Goal: Information Seeking & Learning: Learn about a topic

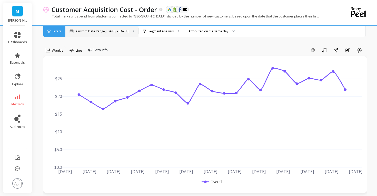
click at [95, 34] on div "Custom Date Range, [DATE] - [DATE]" at bounding box center [101, 31] width 73 height 11
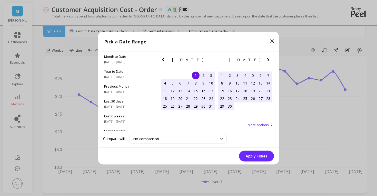
click at [164, 61] on icon "Previous Month" at bounding box center [163, 59] width 6 height 6
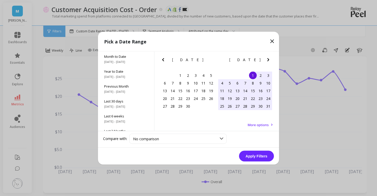
click at [164, 61] on icon "Previous Month" at bounding box center [163, 59] width 6 height 6
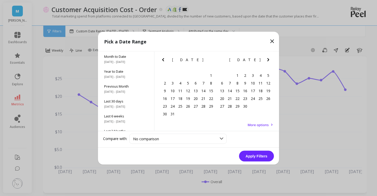
click at [164, 61] on icon "Previous Month" at bounding box center [163, 59] width 6 height 6
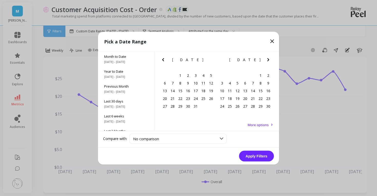
click at [164, 61] on icon "Previous Month" at bounding box center [163, 59] width 6 height 6
click at [223, 73] on div "1" at bounding box center [223, 75] width 8 height 8
click at [270, 58] on icon "Next Month" at bounding box center [269, 59] width 6 height 6
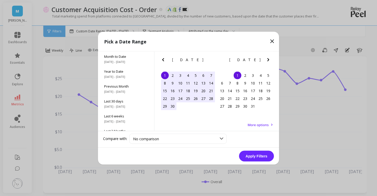
click at [270, 58] on icon "Next Month" at bounding box center [269, 59] width 6 height 6
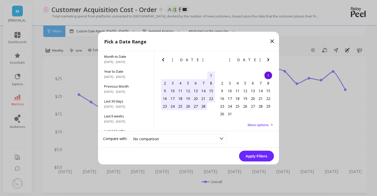
click at [270, 58] on icon "Next Month" at bounding box center [269, 59] width 6 height 6
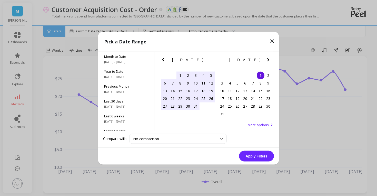
click at [270, 58] on icon "Next Month" at bounding box center [269, 59] width 6 height 6
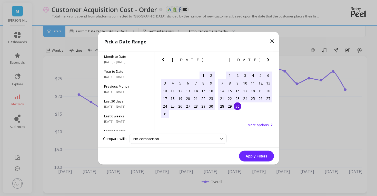
click at [237, 108] on div "30" at bounding box center [238, 106] width 8 height 8
click at [269, 157] on button "Apply Filters" at bounding box center [256, 155] width 35 height 11
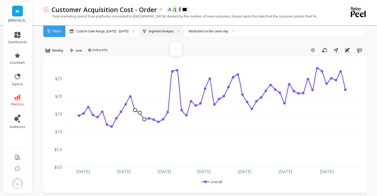
click at [168, 30] on p "Segment Analysis" at bounding box center [161, 31] width 25 height 4
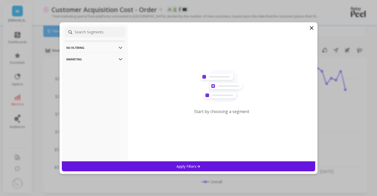
drag, startPoint x: 312, startPoint y: 28, endPoint x: 260, endPoint y: 43, distance: 54.4
click at [312, 28] on icon at bounding box center [311, 27] width 3 height 3
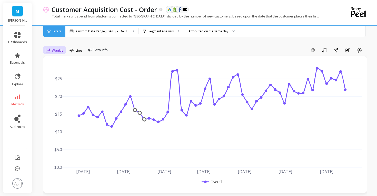
click at [59, 50] on span "Weekly" at bounding box center [58, 50] width 12 height 5
click at [60, 88] on div "Monthly" at bounding box center [61, 91] width 35 height 9
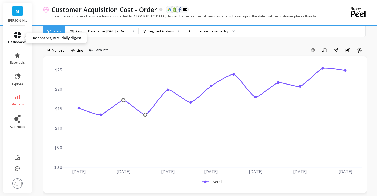
click at [18, 36] on icon at bounding box center [17, 35] width 6 height 6
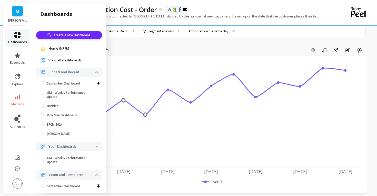
scroll to position [52, 0]
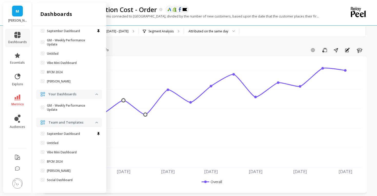
click at [148, 50] on div "Add Goal Save Share Annotations Learn" at bounding box center [239, 50] width 256 height 8
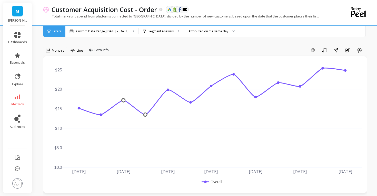
scroll to position [0, 0]
click at [21, 103] on span "metrics" at bounding box center [17, 104] width 13 height 4
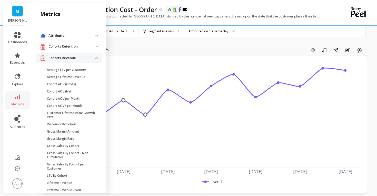
scroll to position [237, 0]
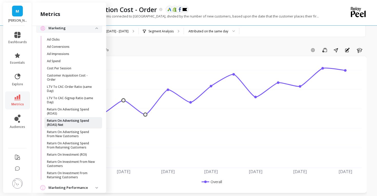
click at [67, 122] on p "Return On Advertising Spend (ROAS) Net" at bounding box center [71, 123] width 49 height 8
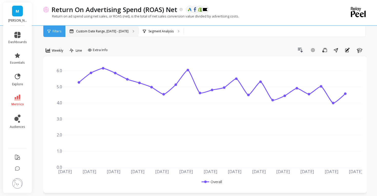
click at [103, 34] on div "Custom Date Range, [DATE] - [DATE]" at bounding box center [101, 31] width 73 height 11
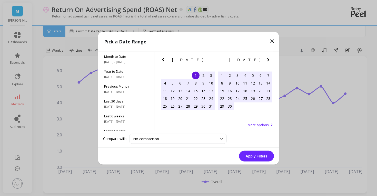
click at [163, 59] on icon "Previous Month" at bounding box center [163, 59] width 2 height 3
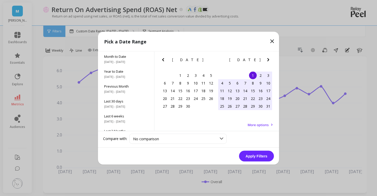
click at [163, 59] on icon "Previous Month" at bounding box center [163, 59] width 2 height 3
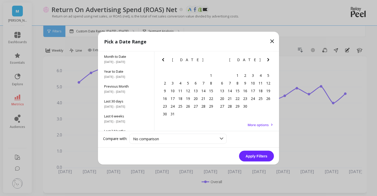
click at [163, 59] on icon "Previous Month" at bounding box center [163, 59] width 2 height 3
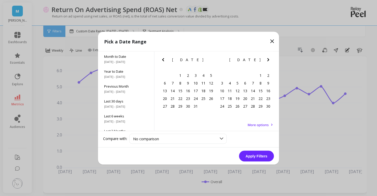
click at [163, 59] on icon "Previous Month" at bounding box center [163, 59] width 2 height 3
click at [167, 73] on div "1" at bounding box center [165, 75] width 8 height 8
click at [270, 58] on icon "Next Month" at bounding box center [269, 59] width 6 height 6
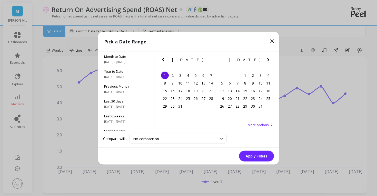
click at [270, 58] on icon "Next Month" at bounding box center [269, 59] width 6 height 6
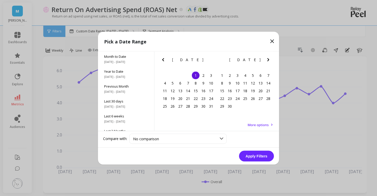
click at [270, 58] on icon "Next Month" at bounding box center [269, 59] width 6 height 6
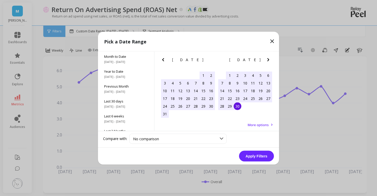
click at [237, 109] on div "30" at bounding box center [238, 106] width 8 height 8
click at [264, 153] on button "Apply Filters" at bounding box center [256, 155] width 35 height 11
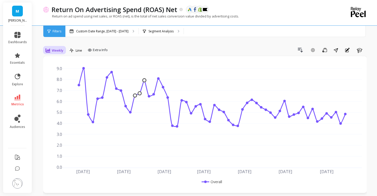
click at [60, 51] on span "Weekly" at bounding box center [58, 50] width 12 height 5
click at [56, 92] on div "Monthly" at bounding box center [62, 91] width 29 height 5
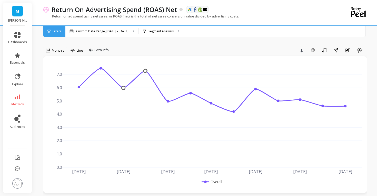
click at [22, 101] on link "metrics" at bounding box center [17, 100] width 19 height 12
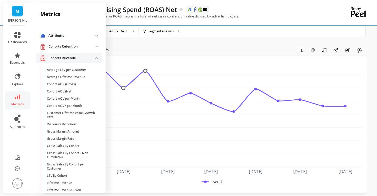
click at [22, 101] on link "metrics" at bounding box center [17, 100] width 19 height 12
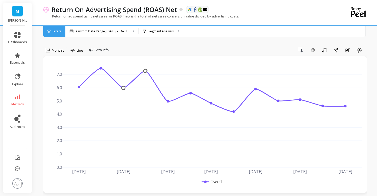
click at [16, 101] on link "metrics" at bounding box center [17, 100] width 19 height 12
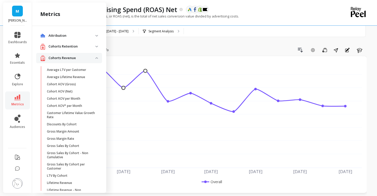
scroll to position [237, 0]
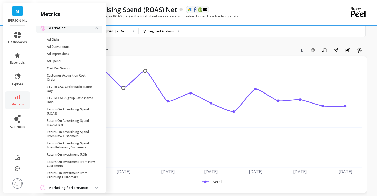
click at [248, 24] on div "Return On Advertising Spend (ROAS) Net The data you are viewing comes from: Goo…" at bounding box center [184, 12] width 282 height 25
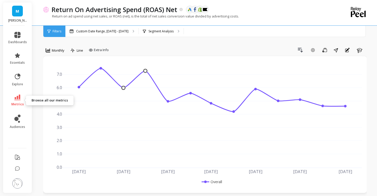
click at [17, 103] on span "metrics" at bounding box center [17, 104] width 13 height 4
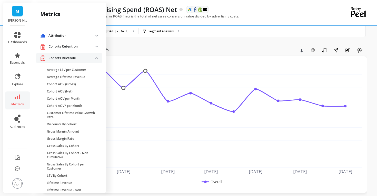
scroll to position [237, 0]
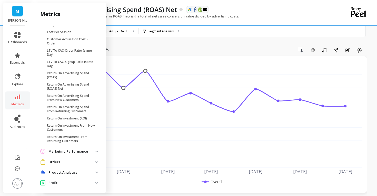
click at [58, 149] on p "Marketing Performance" at bounding box center [72, 151] width 47 height 5
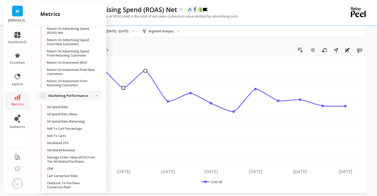
scroll to position [327, 0]
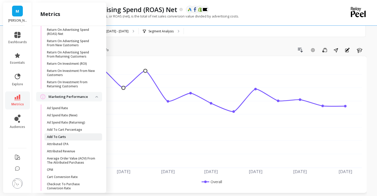
click at [56, 138] on p "Add To Carts" at bounding box center [56, 137] width 19 height 4
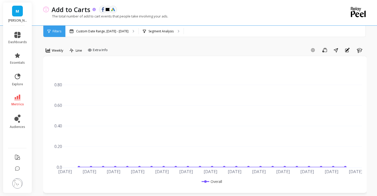
click at [69, 10] on p "Add to Carts" at bounding box center [71, 9] width 39 height 9
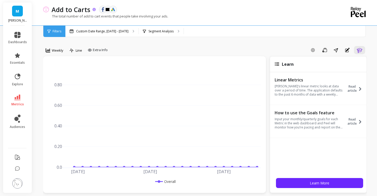
click at [64, 12] on p "Add to Carts" at bounding box center [71, 9] width 39 height 9
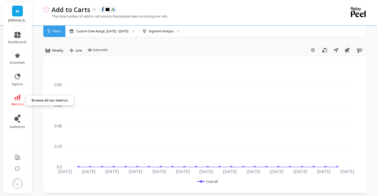
click at [16, 98] on icon at bounding box center [17, 97] width 6 height 6
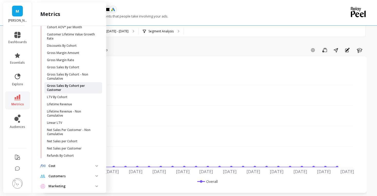
scroll to position [81, 0]
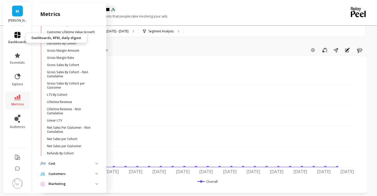
click at [16, 36] on icon at bounding box center [17, 35] width 6 height 6
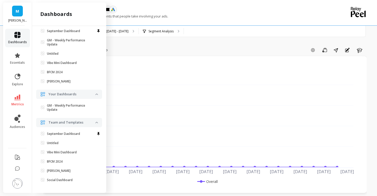
scroll to position [0, 0]
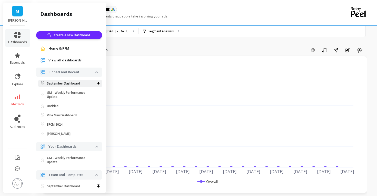
click at [57, 83] on p "September Dashboard" at bounding box center [63, 83] width 33 height 4
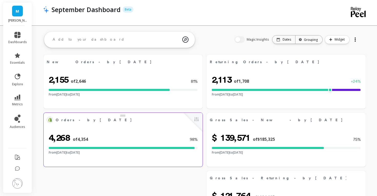
select select "sum"
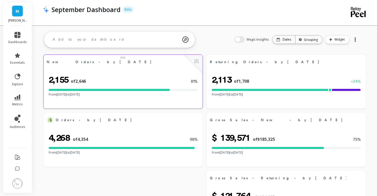
click at [74, 80] on span "of 2,646" at bounding box center [78, 81] width 15 height 6
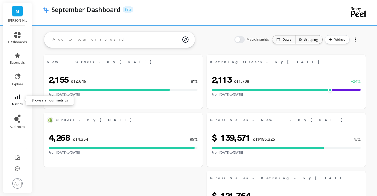
click at [19, 98] on icon at bounding box center [17, 97] width 6 height 6
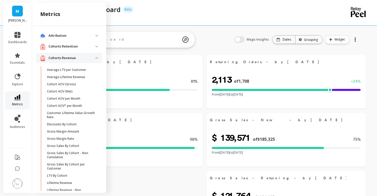
scroll to position [81, 0]
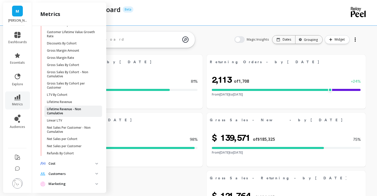
click at [81, 174] on ul "Attribution Attribution Dashboard Orders By Channel Payback Period Revenue By C…" at bounding box center [69, 121] width 66 height 343
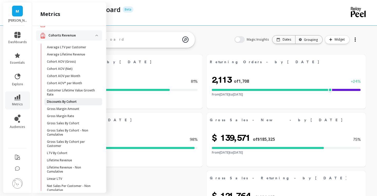
scroll to position [188, 0]
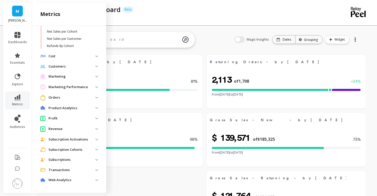
click at [78, 68] on p "Customers" at bounding box center [72, 66] width 47 height 5
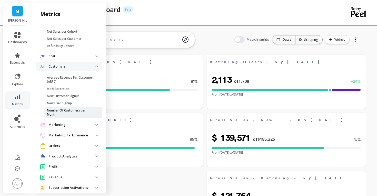
click at [69, 111] on p "Number Of Customers per Month" at bounding box center [71, 112] width 49 height 8
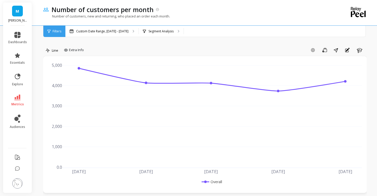
scroll to position [209, 0]
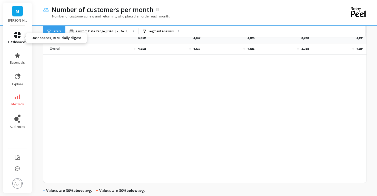
click at [23, 34] on link "dashboards" at bounding box center [17, 38] width 19 height 12
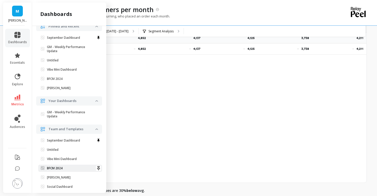
scroll to position [52, 0]
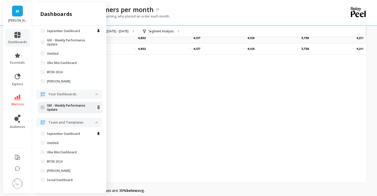
click at [57, 109] on p "GM - Weekly Performance Update" at bounding box center [71, 107] width 49 height 8
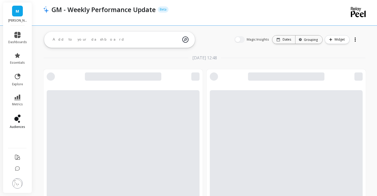
click at [19, 126] on span "audiences" at bounding box center [17, 127] width 15 height 4
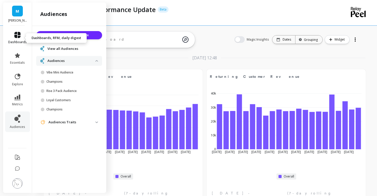
click at [18, 39] on link "dashboards" at bounding box center [17, 38] width 19 height 12
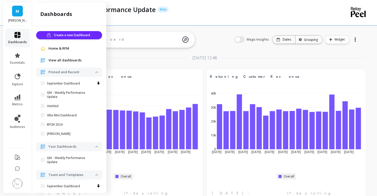
scroll to position [52, 0]
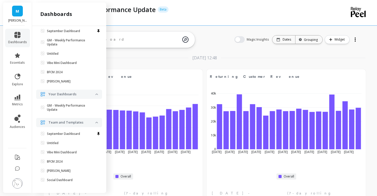
click at [156, 61] on div "Oct 1, 2025 at 12:48" at bounding box center [205, 60] width 322 height 11
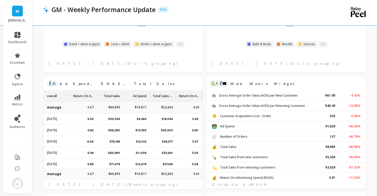
scroll to position [58, 0]
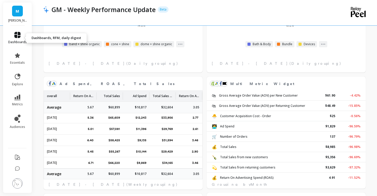
click at [17, 33] on icon at bounding box center [17, 35] width 6 height 6
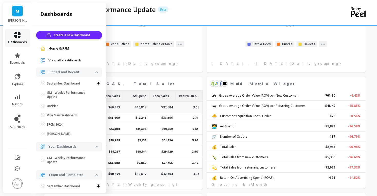
scroll to position [52, 0]
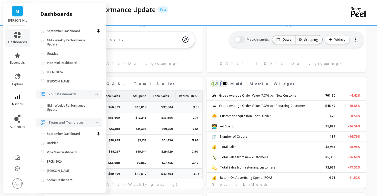
click at [18, 62] on span "essentials" at bounding box center [17, 63] width 15 height 4
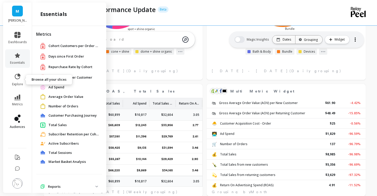
click at [18, 122] on icon at bounding box center [19, 122] width 2 height 2
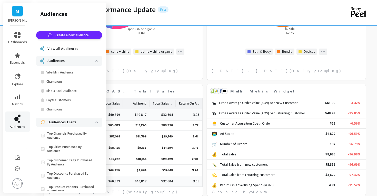
scroll to position [325, 0]
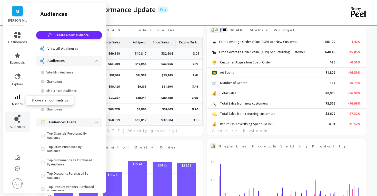
click at [15, 101] on link "metrics" at bounding box center [17, 100] width 19 height 12
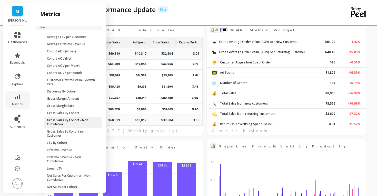
scroll to position [0, 0]
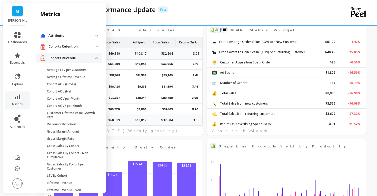
click at [80, 34] on p "Attribution" at bounding box center [72, 35] width 47 height 5
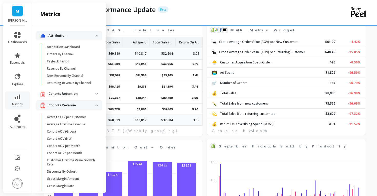
click at [80, 94] on p "Cohorts Retention" at bounding box center [72, 93] width 47 height 5
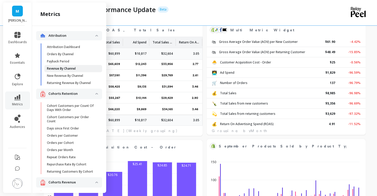
click at [73, 68] on p "Revenue By Channel" at bounding box center [61, 69] width 29 height 4
